Goal: Check status

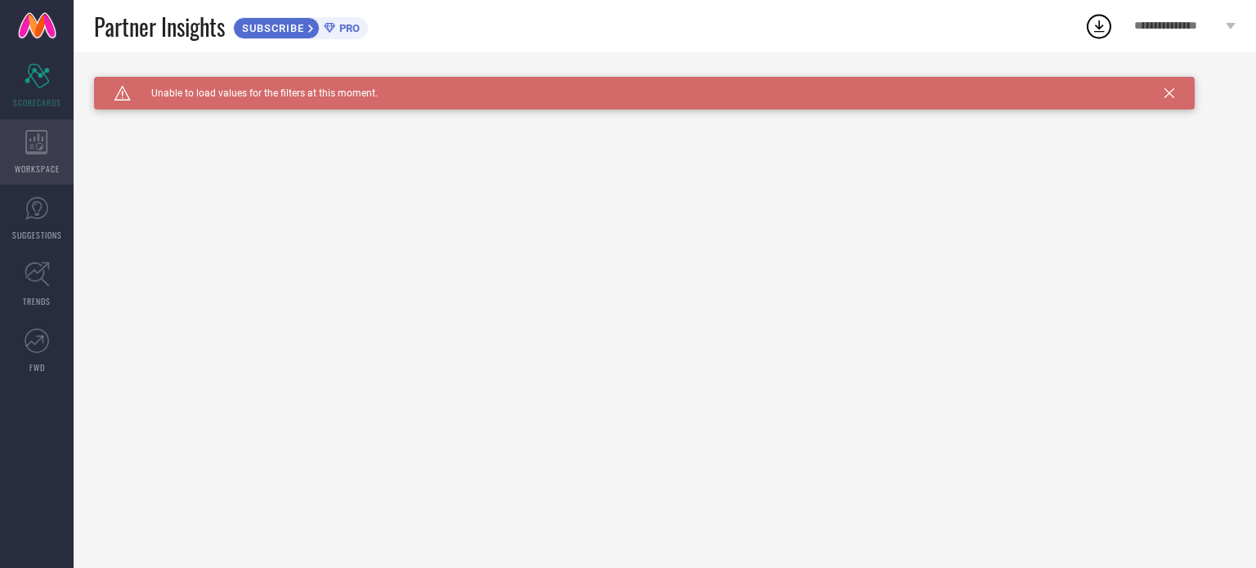
click at [47, 150] on icon at bounding box center [36, 142] width 22 height 25
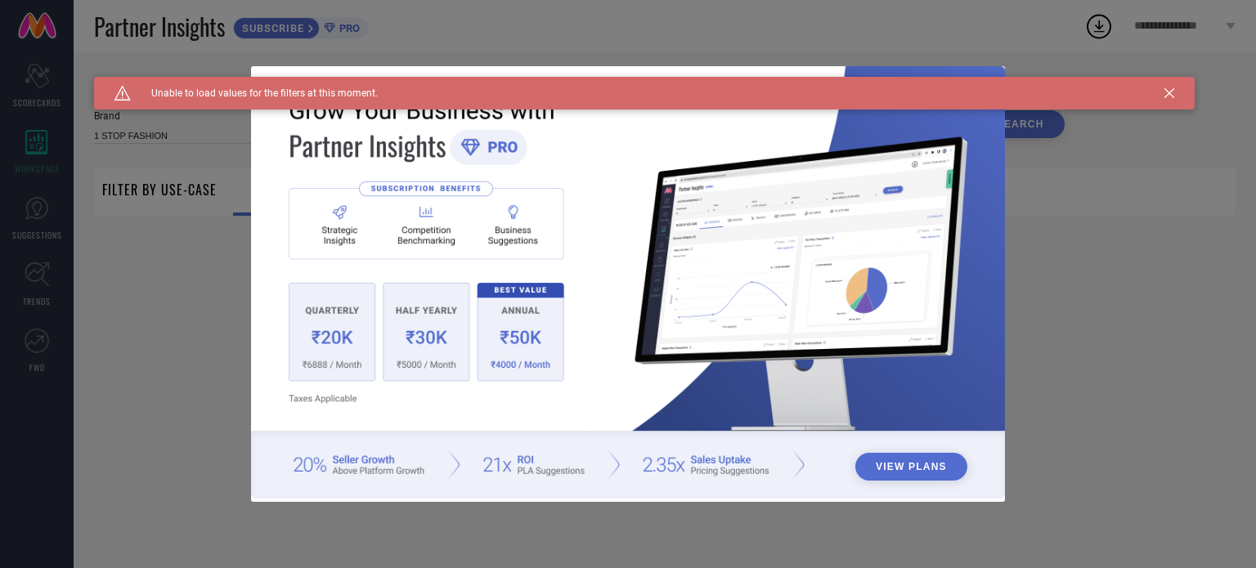
type input "1 STOP FASHION"
type input "All"
click at [1161, 90] on div "Caution Created with Sketch. Unable to load values for the filters at this mome…" at bounding box center [644, 93] width 1101 height 33
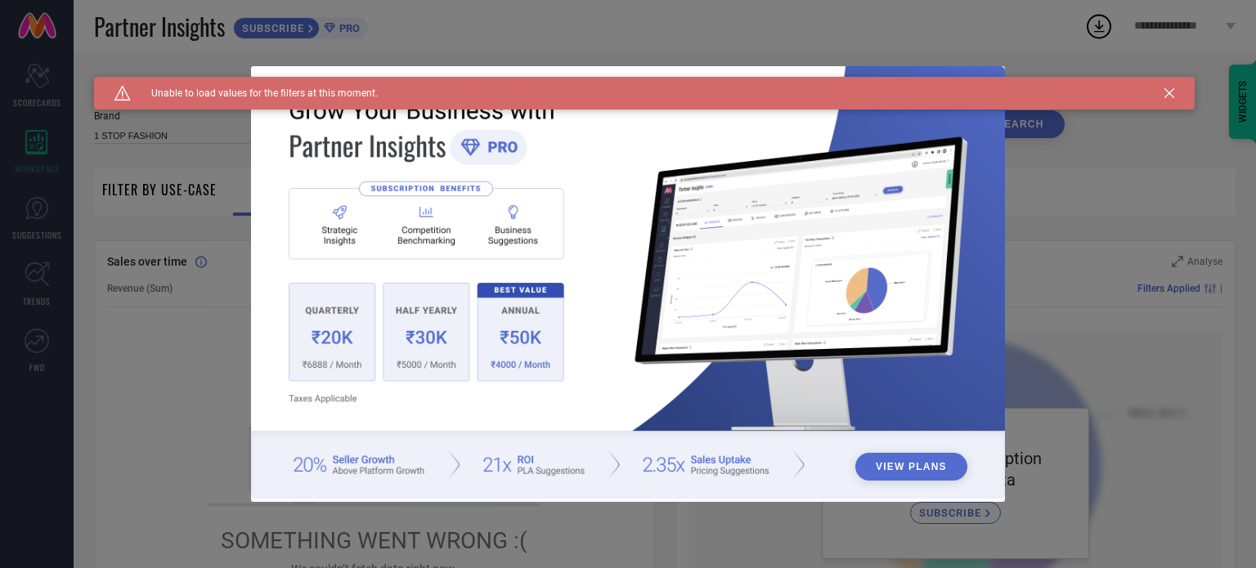
click at [1169, 88] on icon at bounding box center [1170, 93] width 10 height 10
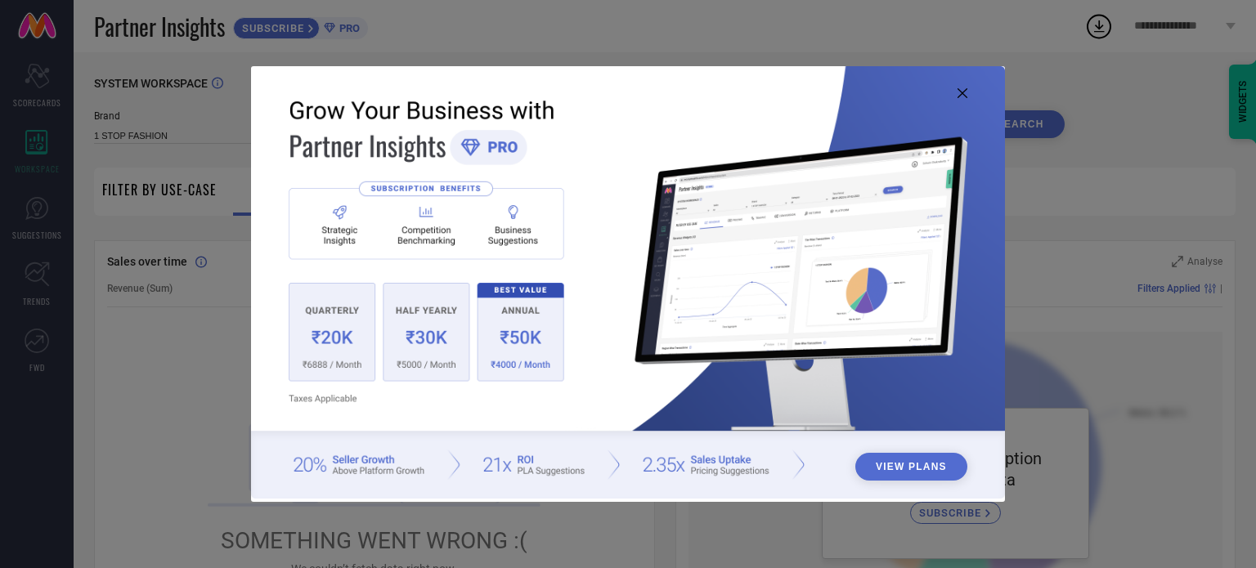
click at [965, 94] on icon at bounding box center [963, 93] width 10 height 10
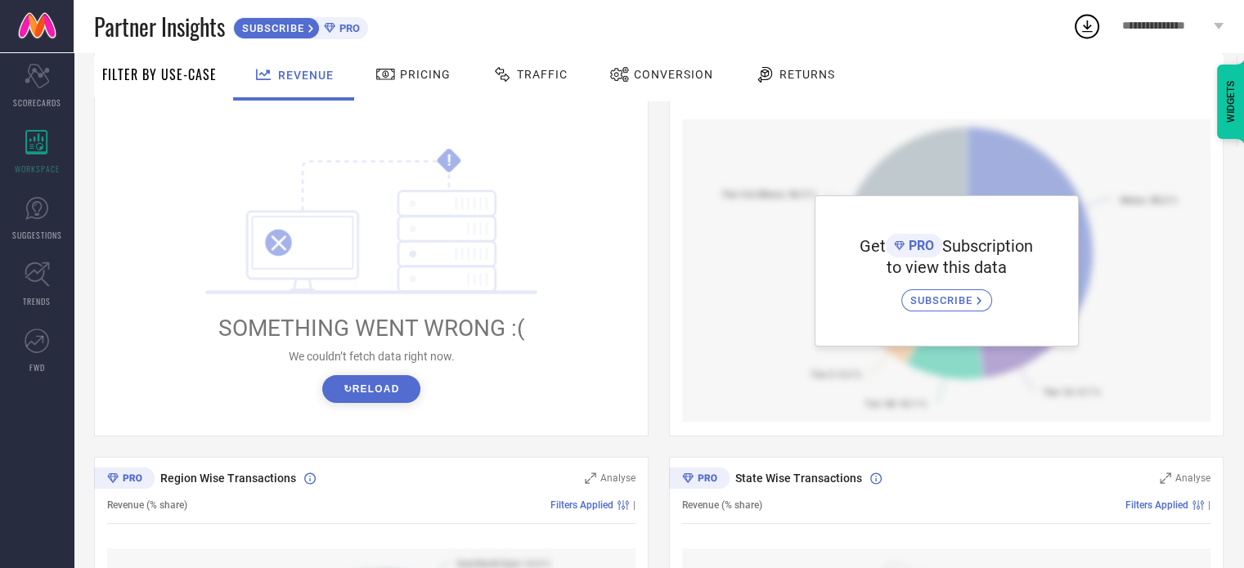
scroll to position [214, 0]
click at [355, 389] on button "↻ Reload" at bounding box center [370, 388] width 97 height 28
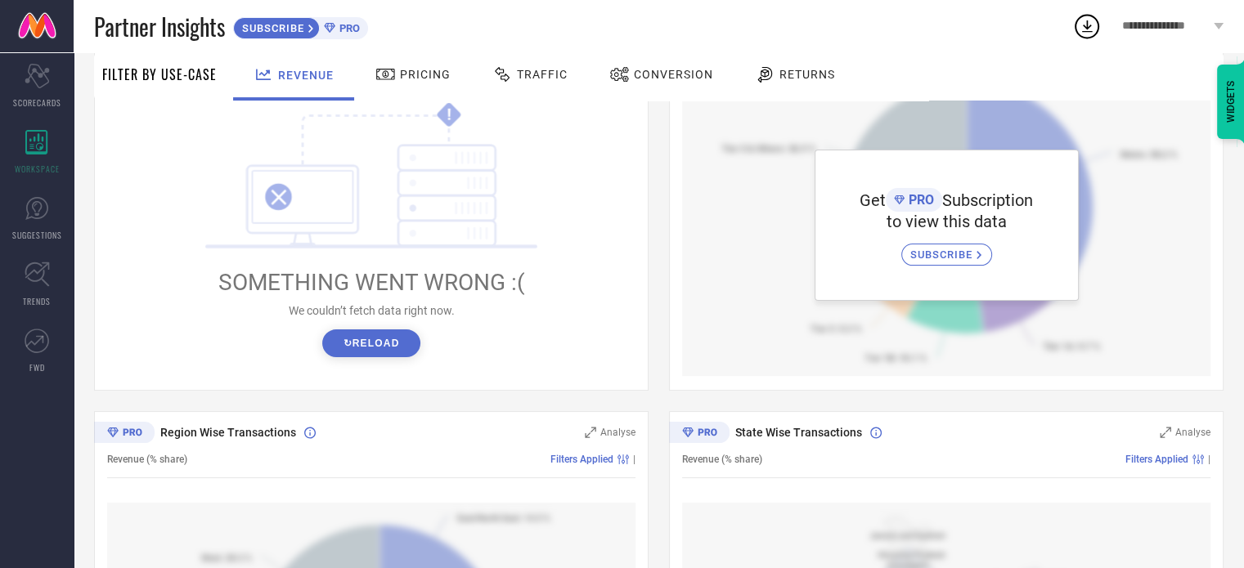
scroll to position [249, 0]
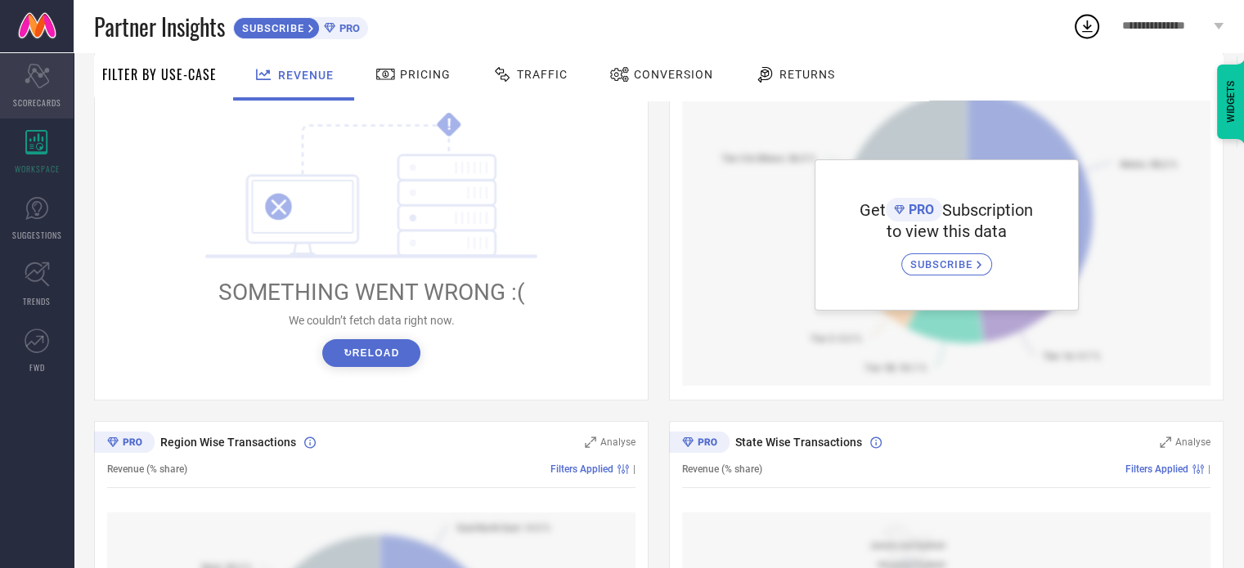
click at [32, 74] on icon "Scorecard" at bounding box center [37, 76] width 25 height 25
